Goal: Download file/media

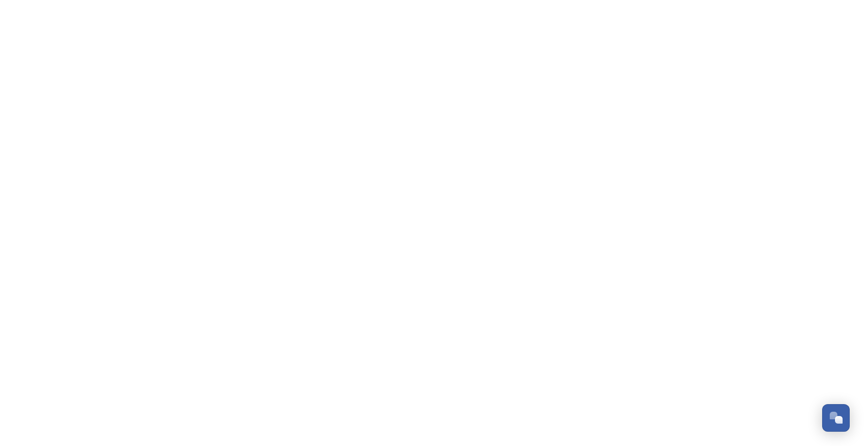
scroll to position [950, 0]
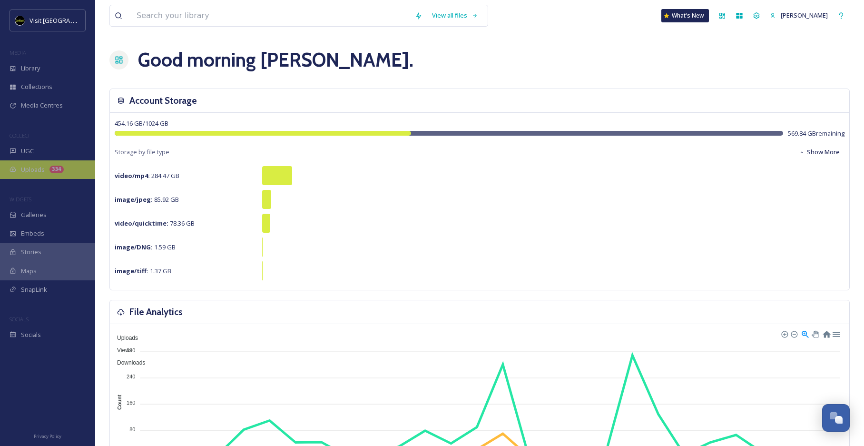
click at [30, 169] on span "Uploads" at bounding box center [33, 169] width 24 height 9
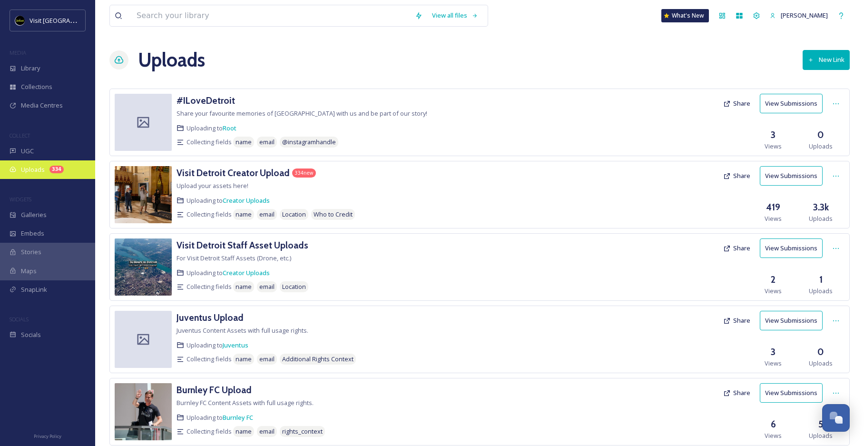
click at [54, 169] on div "334" at bounding box center [56, 170] width 14 height 8
click at [264, 170] on h3 "Visit Detroit Creator Upload" at bounding box center [233, 172] width 113 height 11
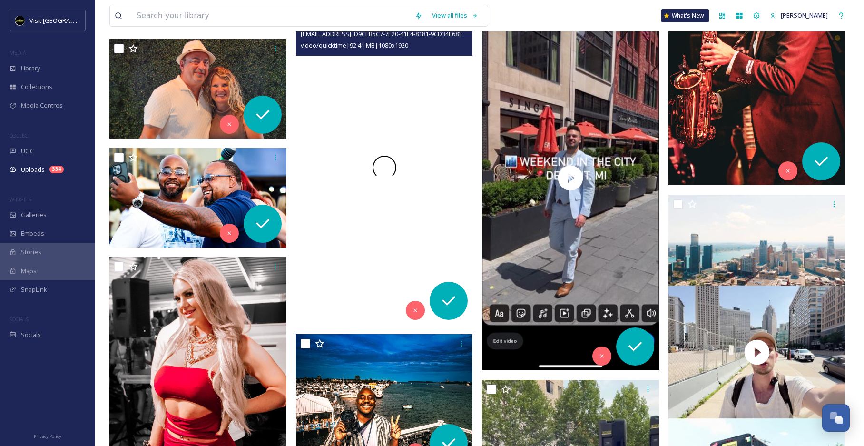
scroll to position [6176, 0]
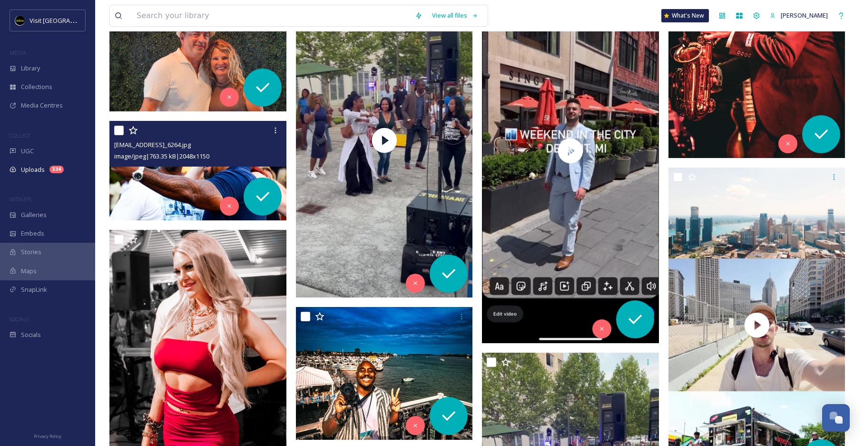
click at [175, 146] on span "[EMAIL_ADDRESS]_6264.jpg" at bounding box center [152, 144] width 77 height 9
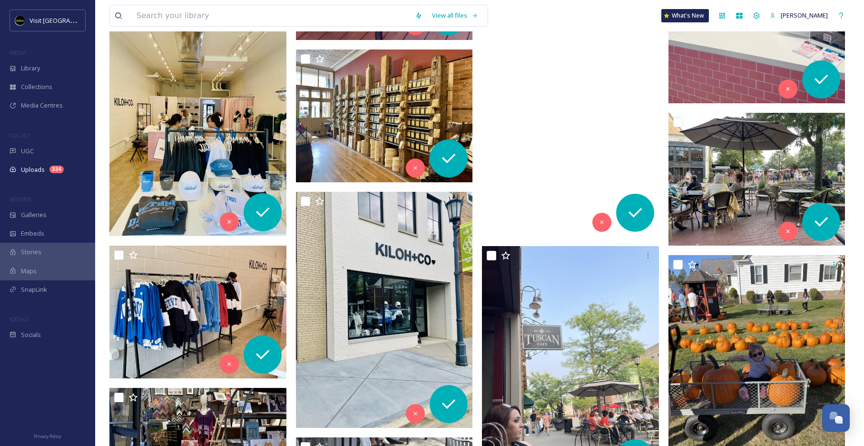
scroll to position [4415, 0]
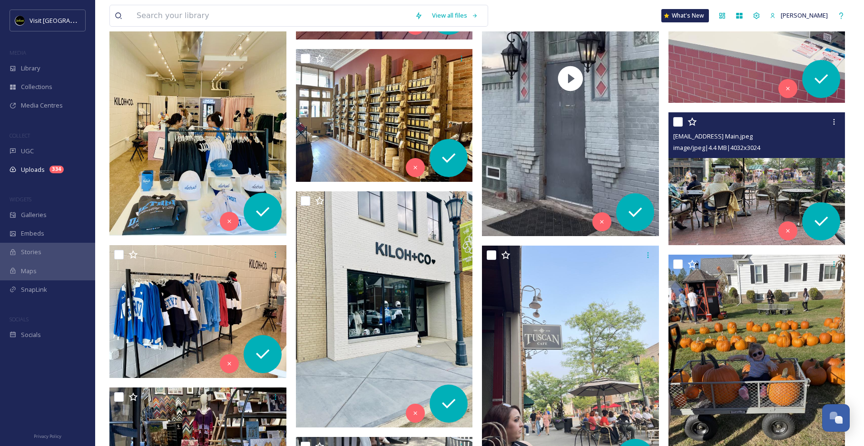
click at [745, 181] on img at bounding box center [757, 178] width 177 height 133
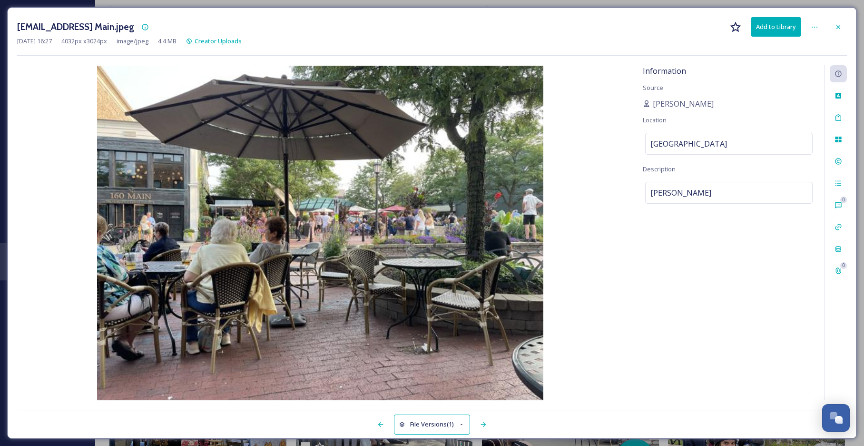
click at [783, 29] on button "Add to Library" at bounding box center [776, 27] width 50 height 20
click at [783, 29] on button "Download" at bounding box center [776, 27] width 50 height 20
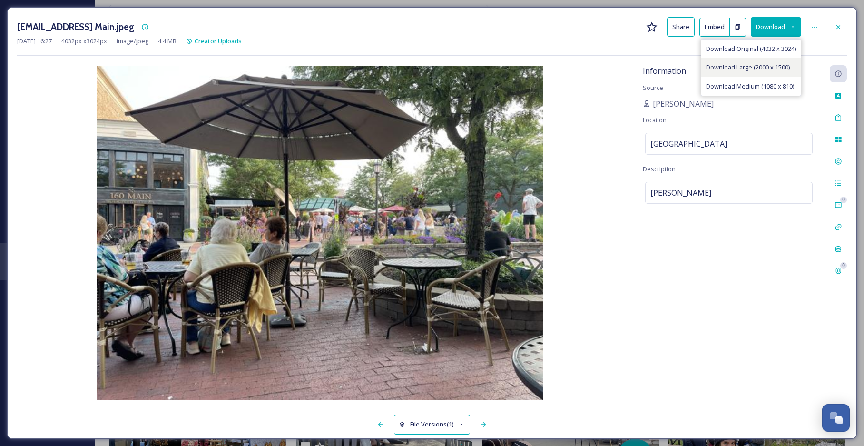
click at [767, 65] on span "Download Large (2000 x 1500)" at bounding box center [748, 67] width 84 height 9
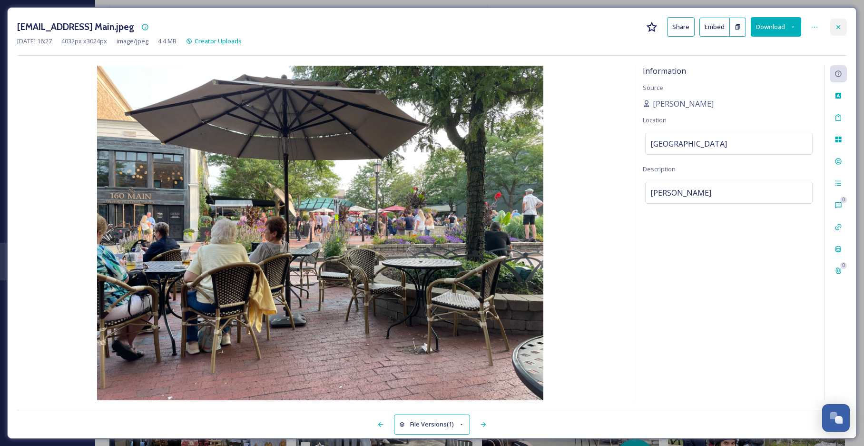
click at [840, 23] on icon at bounding box center [839, 27] width 8 height 8
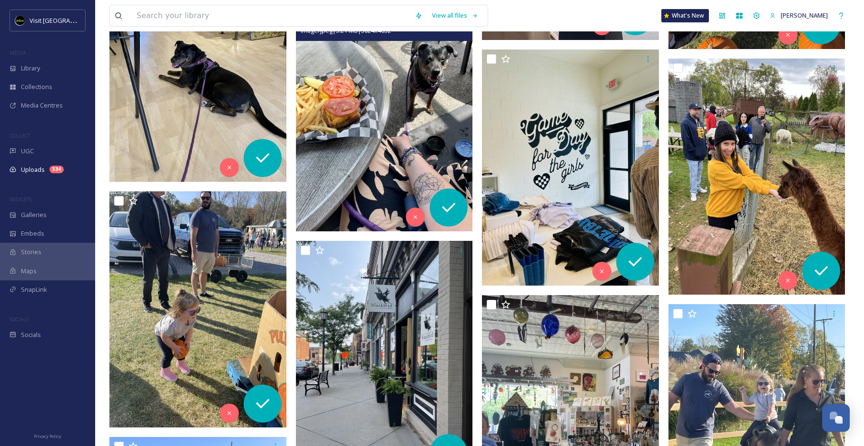
scroll to position [4996, 0]
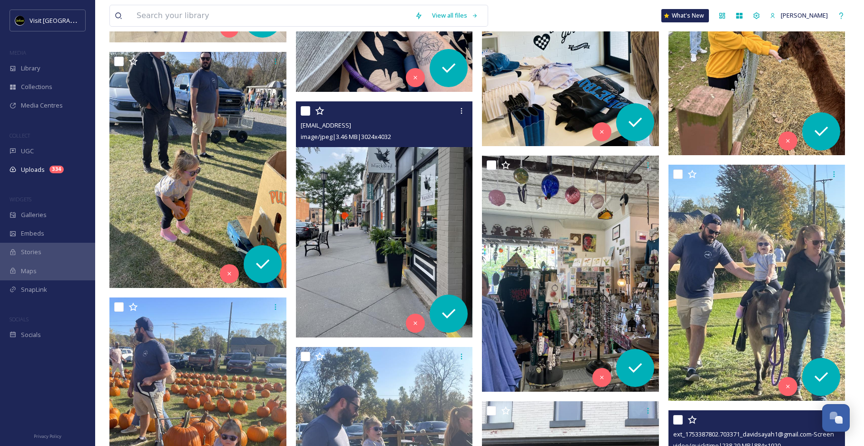
click at [386, 231] on img at bounding box center [384, 219] width 177 height 236
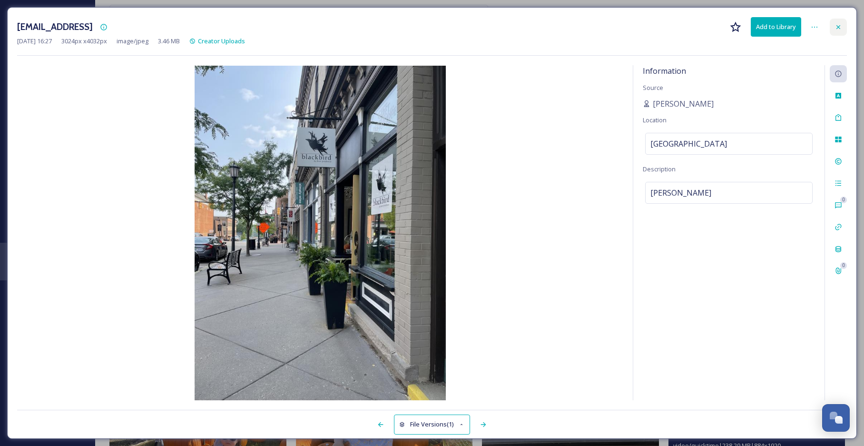
click at [840, 22] on div at bounding box center [838, 27] width 17 height 17
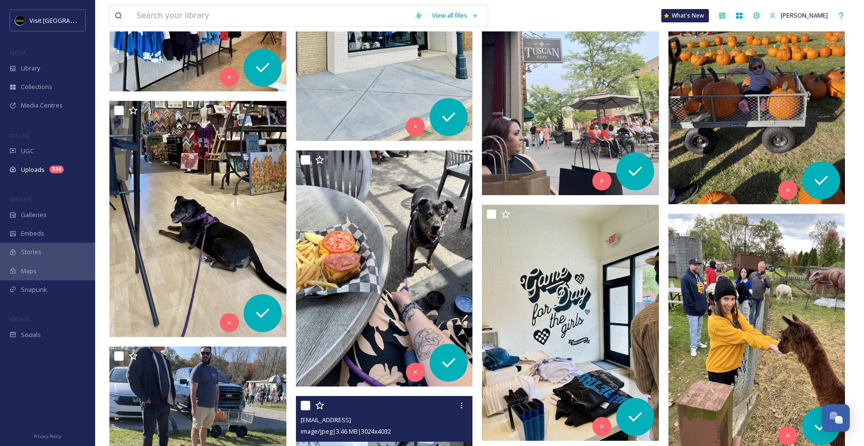
scroll to position [4620, 0]
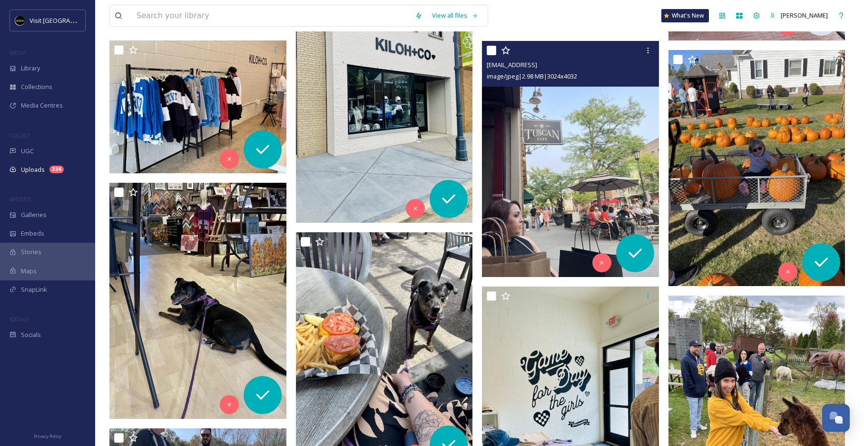
click at [554, 184] on img at bounding box center [570, 159] width 177 height 236
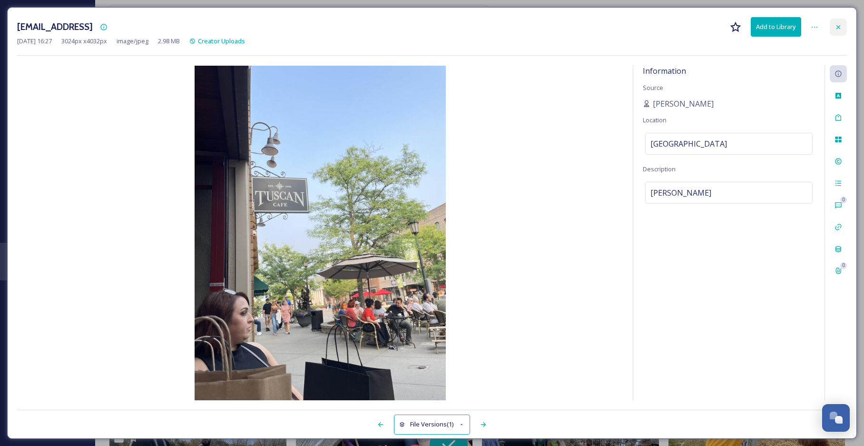
click at [834, 32] on div at bounding box center [838, 27] width 17 height 17
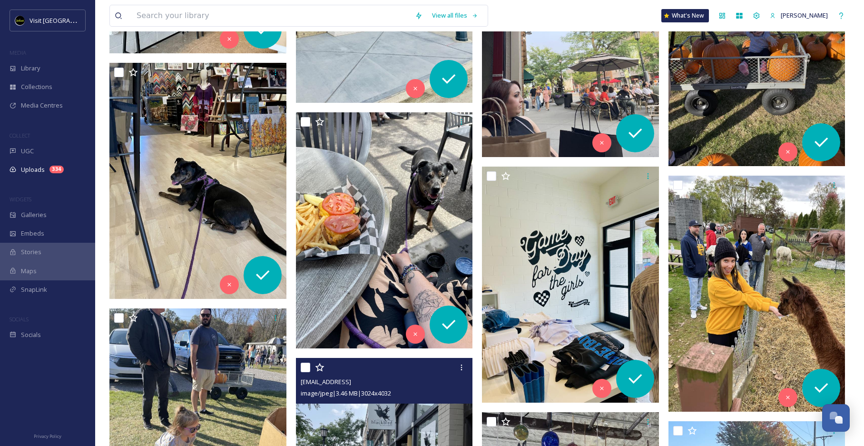
scroll to position [4740, 0]
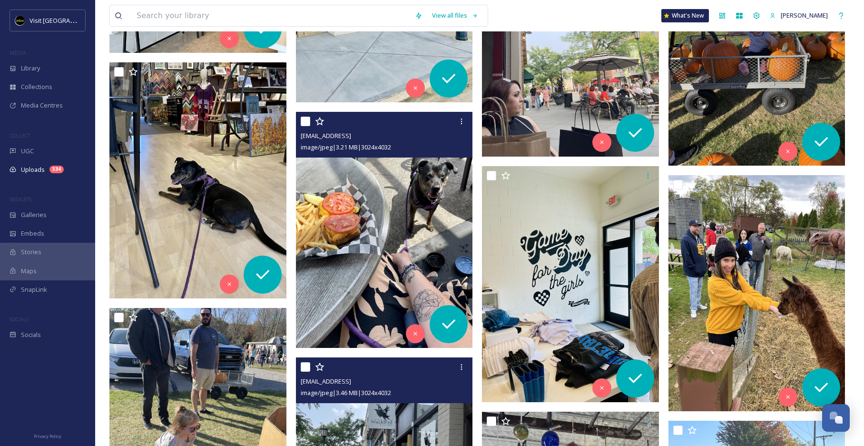
click at [433, 213] on img at bounding box center [384, 230] width 177 height 236
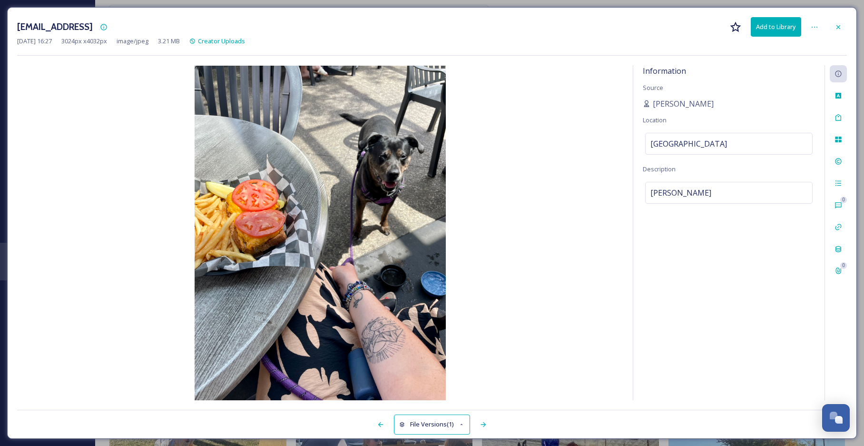
click at [782, 31] on button "Add to Library" at bounding box center [776, 27] width 50 height 20
click at [782, 31] on button "Download" at bounding box center [776, 27] width 50 height 20
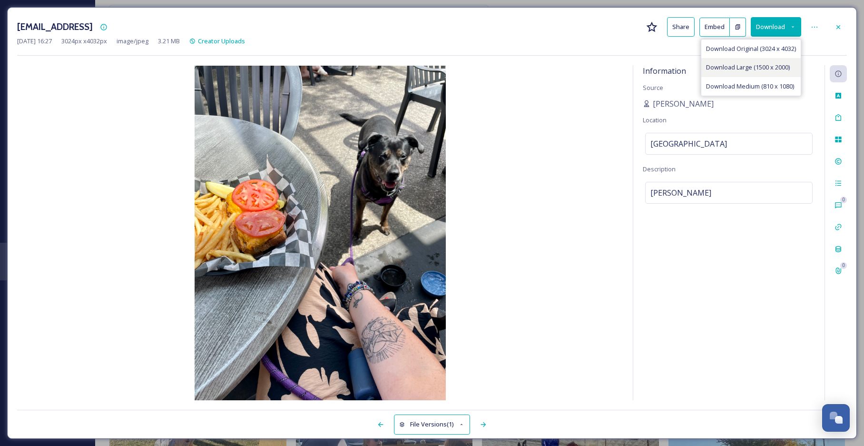
click at [758, 66] on span "Download Large (1500 x 2000)" at bounding box center [748, 67] width 84 height 9
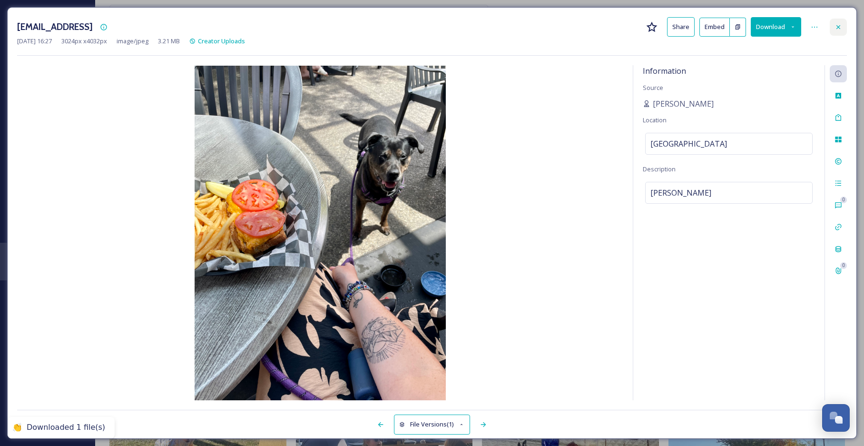
click at [840, 30] on icon at bounding box center [839, 27] width 8 height 8
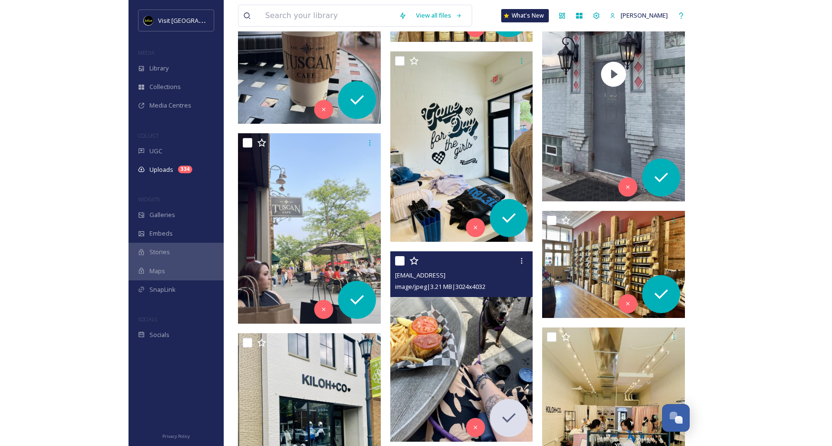
scroll to position [4747, 0]
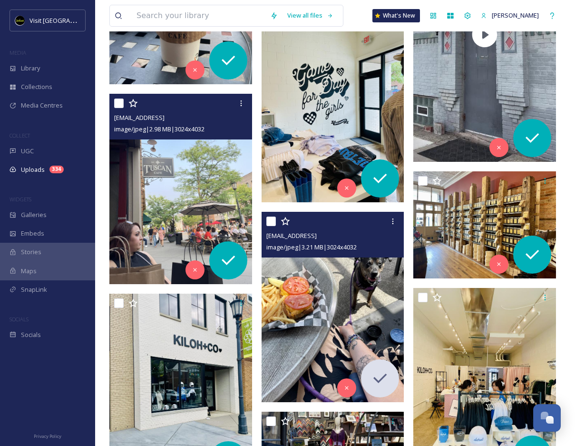
click at [203, 187] on img at bounding box center [180, 189] width 143 height 190
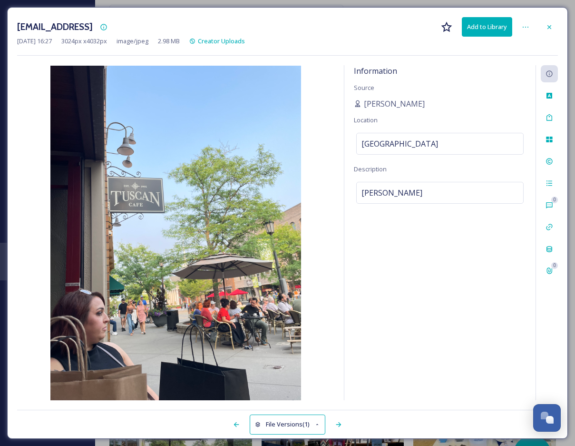
click at [477, 27] on button "Add to Library" at bounding box center [487, 27] width 50 height 20
click at [493, 31] on button "Download" at bounding box center [487, 27] width 50 height 20
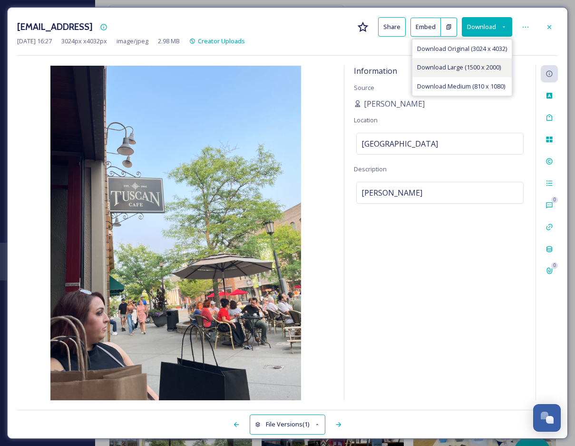
click at [475, 70] on span "Download Large (1500 x 2000)" at bounding box center [459, 67] width 84 height 9
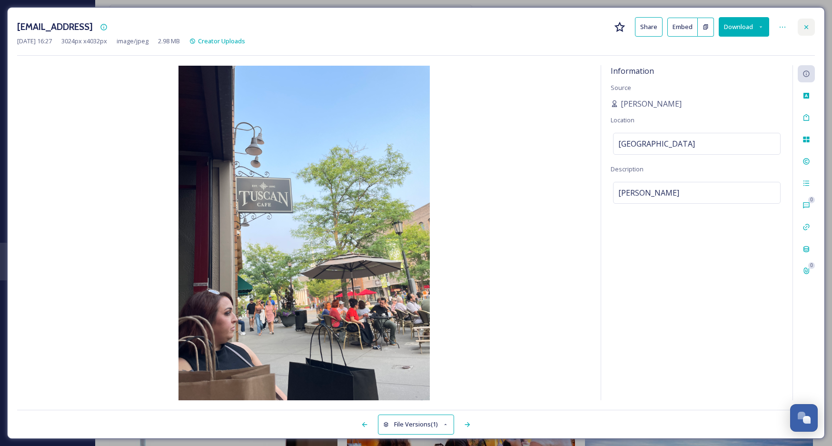
click at [804, 30] on icon at bounding box center [806, 27] width 8 height 8
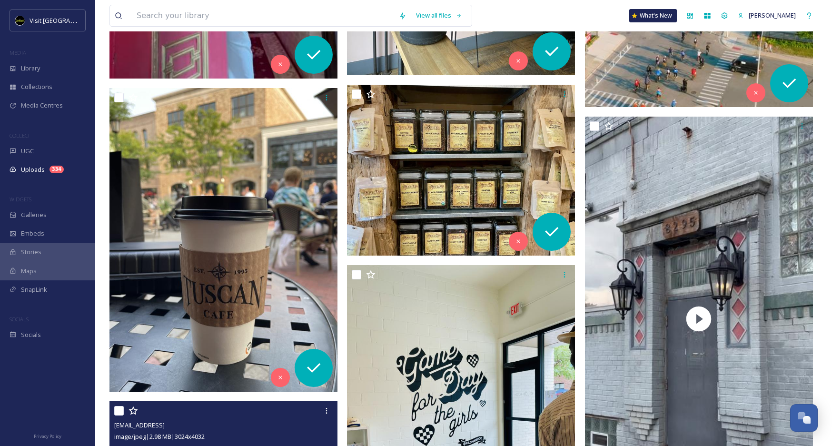
scroll to position [6995, 0]
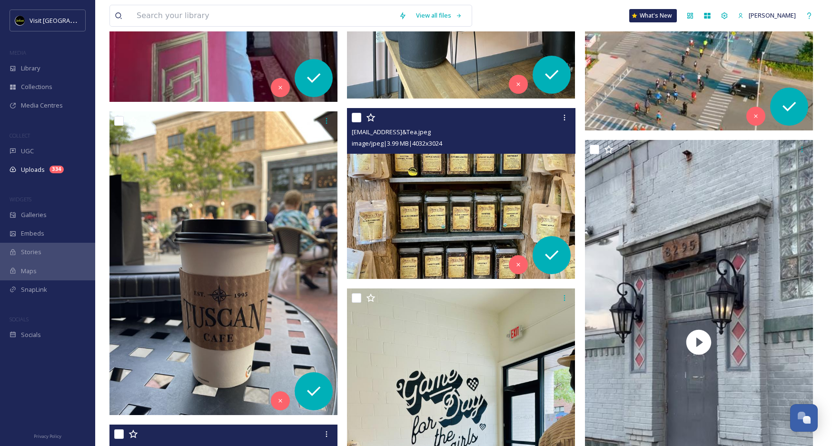
click at [482, 207] on img at bounding box center [461, 193] width 228 height 171
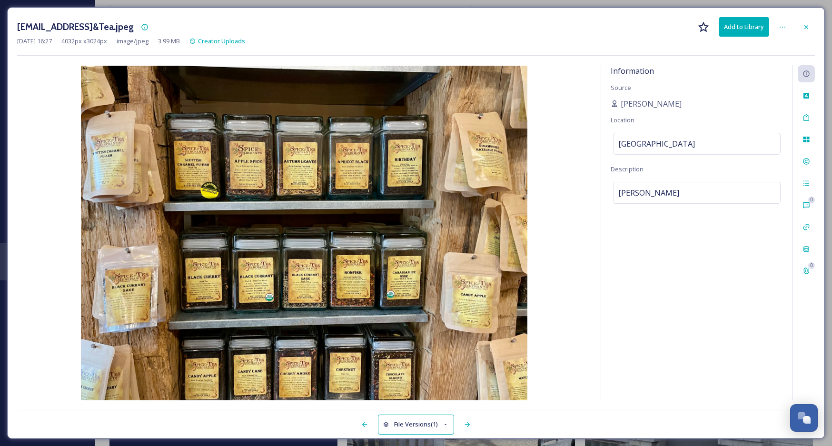
click at [753, 33] on button "Add to Library" at bounding box center [744, 27] width 50 height 20
click at [753, 33] on button "Download" at bounding box center [744, 27] width 50 height 20
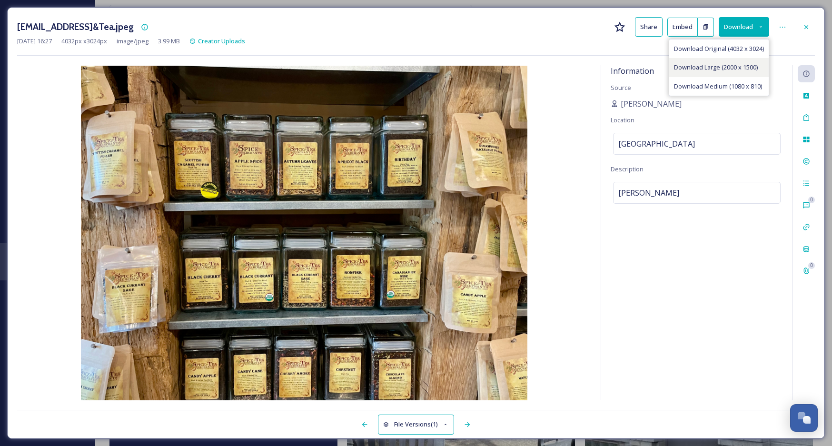
click at [741, 73] on div "Download Large (2000 x 1500)" at bounding box center [718, 67] width 99 height 19
click at [804, 32] on div at bounding box center [806, 27] width 17 height 17
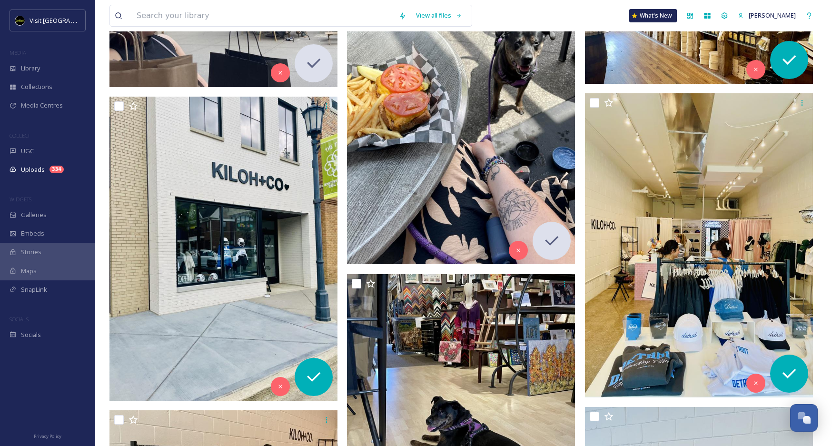
scroll to position [7719, 0]
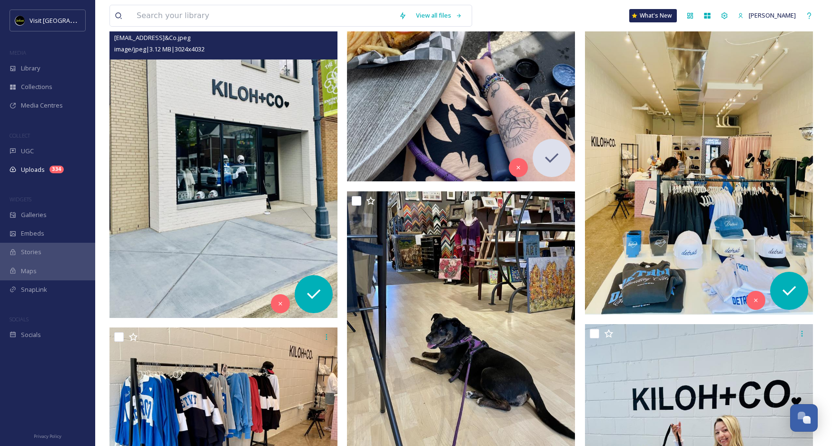
click at [274, 160] on img at bounding box center [223, 166] width 228 height 304
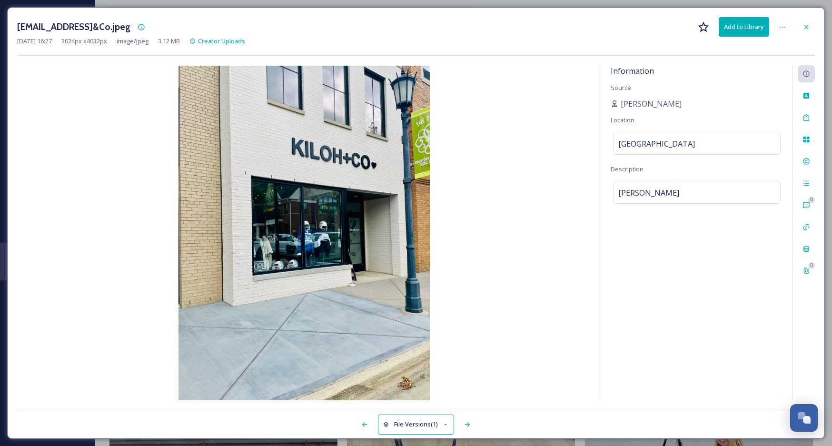
click at [757, 27] on button "Add to Library" at bounding box center [744, 27] width 50 height 20
click at [753, 32] on button "Download" at bounding box center [744, 27] width 50 height 20
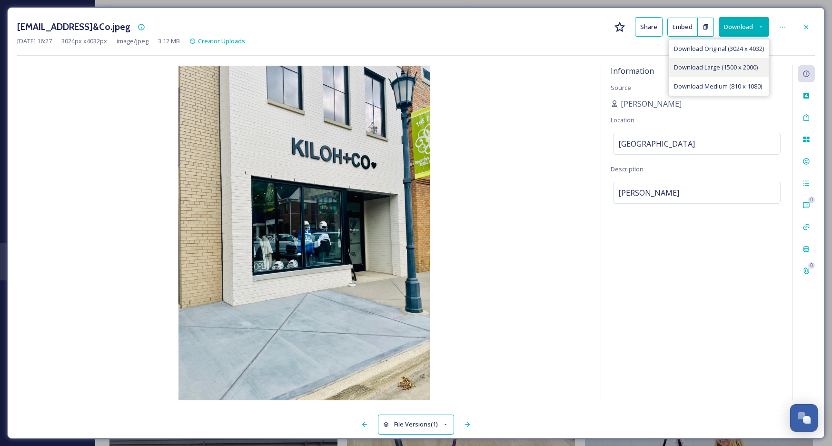
click at [740, 69] on span "Download Large (1500 x 2000)" at bounding box center [716, 67] width 84 height 9
click at [812, 30] on div at bounding box center [806, 27] width 17 height 17
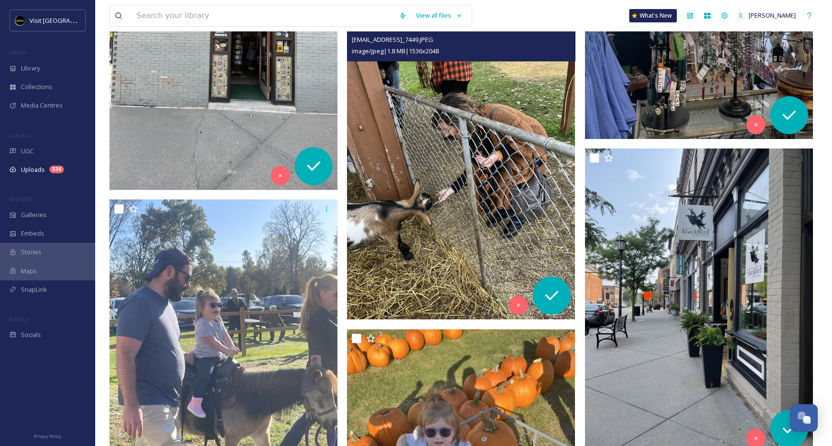
scroll to position [8522, 0]
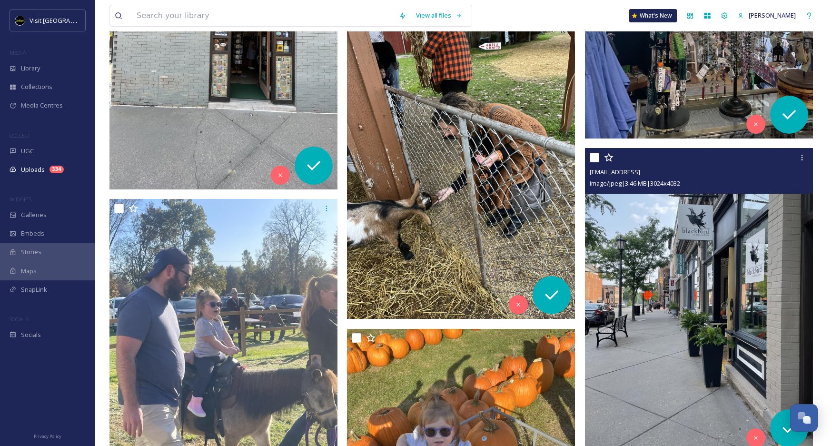
click at [648, 289] on img at bounding box center [699, 300] width 228 height 304
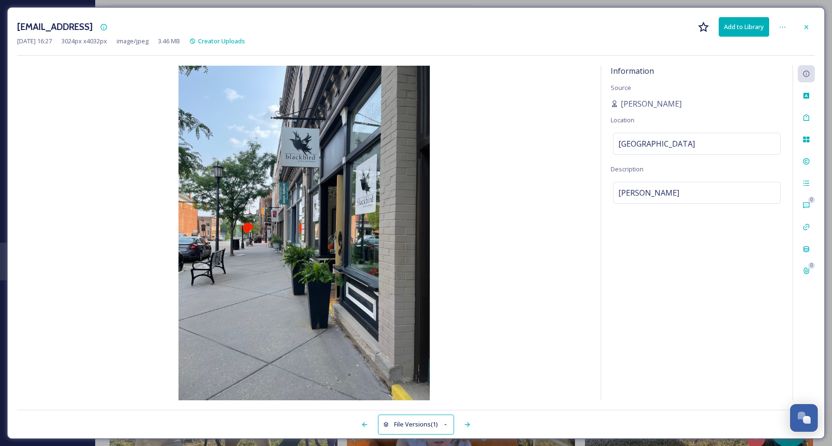
click at [740, 26] on button "Add to Library" at bounding box center [744, 27] width 50 height 20
click at [751, 18] on button "Download" at bounding box center [744, 27] width 50 height 20
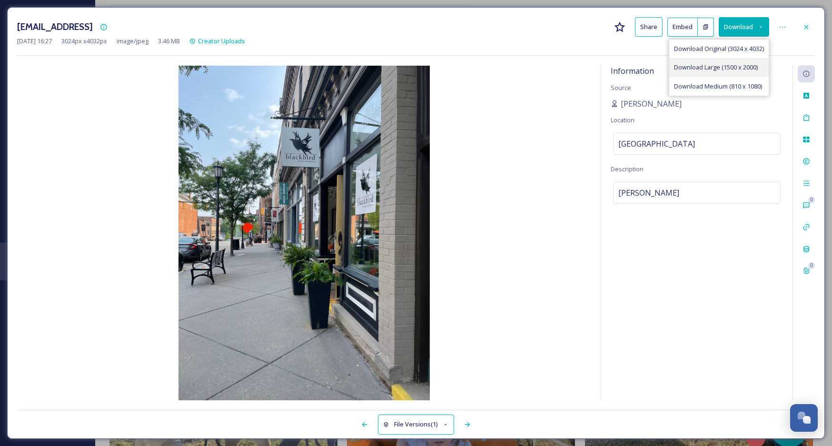
click at [741, 69] on span "Download Large (1500 x 2000)" at bounding box center [716, 67] width 84 height 9
click at [811, 31] on div at bounding box center [806, 27] width 17 height 17
